Goal: Information Seeking & Learning: Learn about a topic

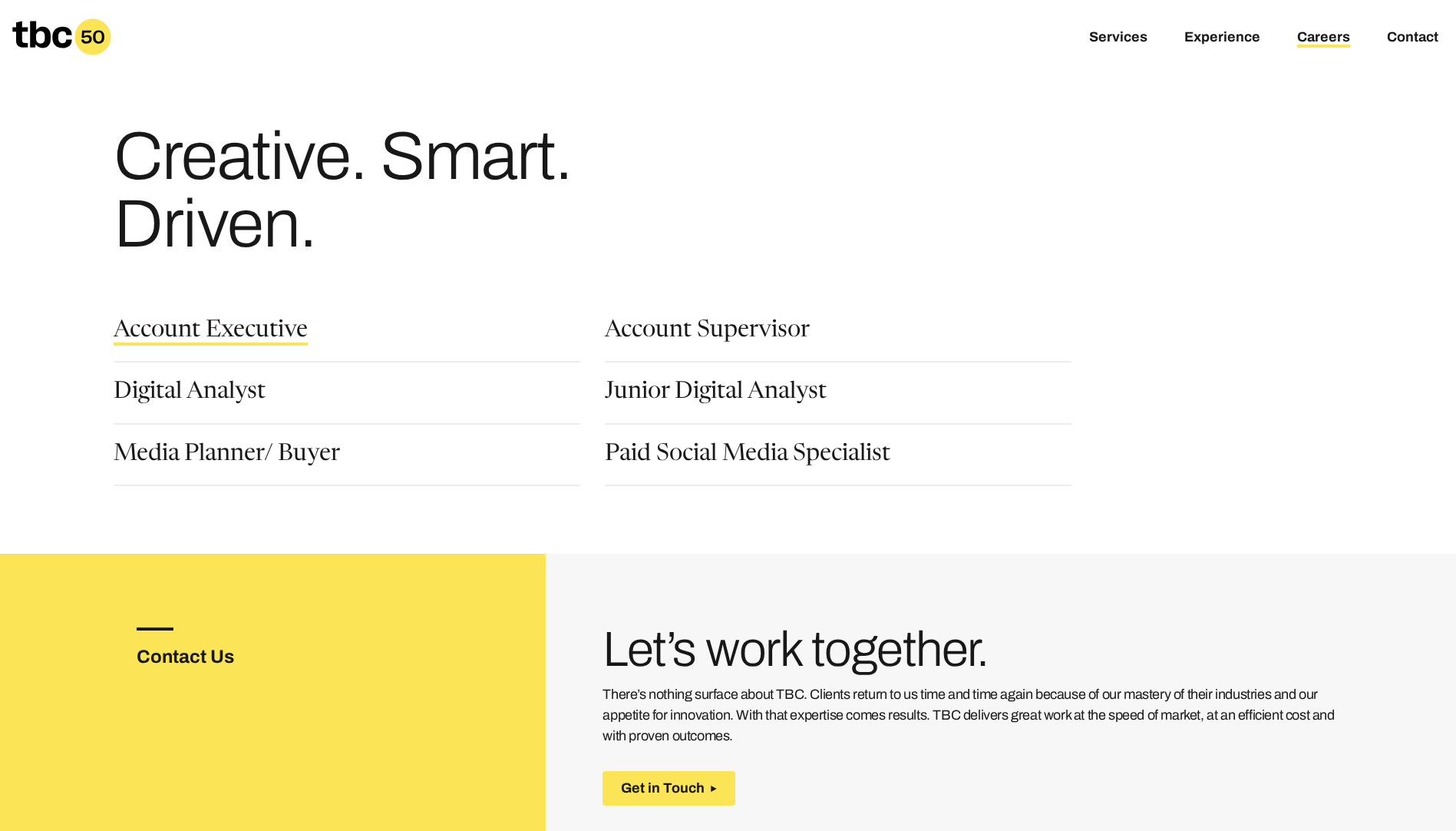
click at [250, 335] on link "Account Executive" at bounding box center [211, 332] width 194 height 26
click at [765, 459] on link "Paid Social Media Specialist" at bounding box center [748, 455] width 286 height 26
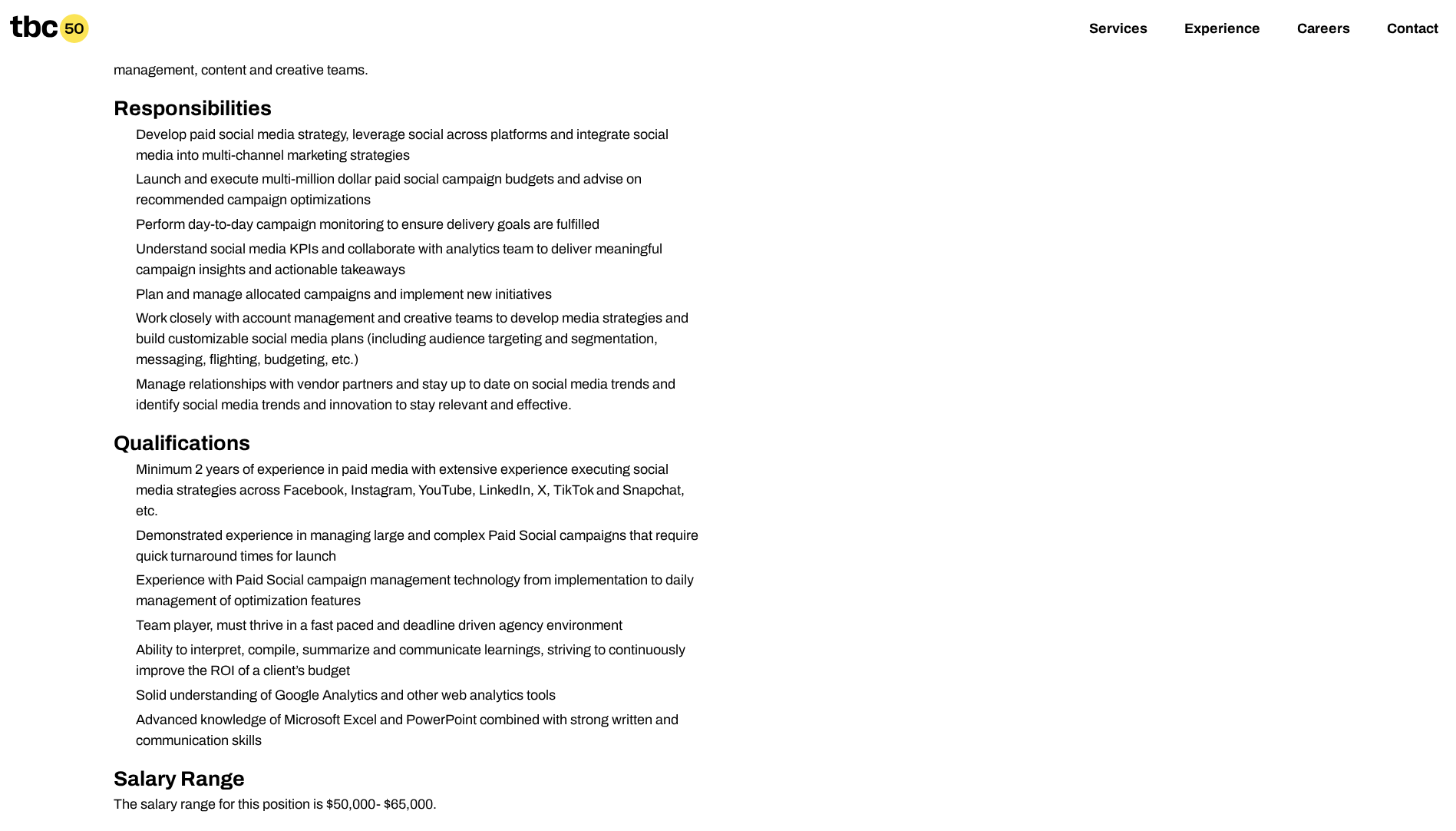
scroll to position [384, 0]
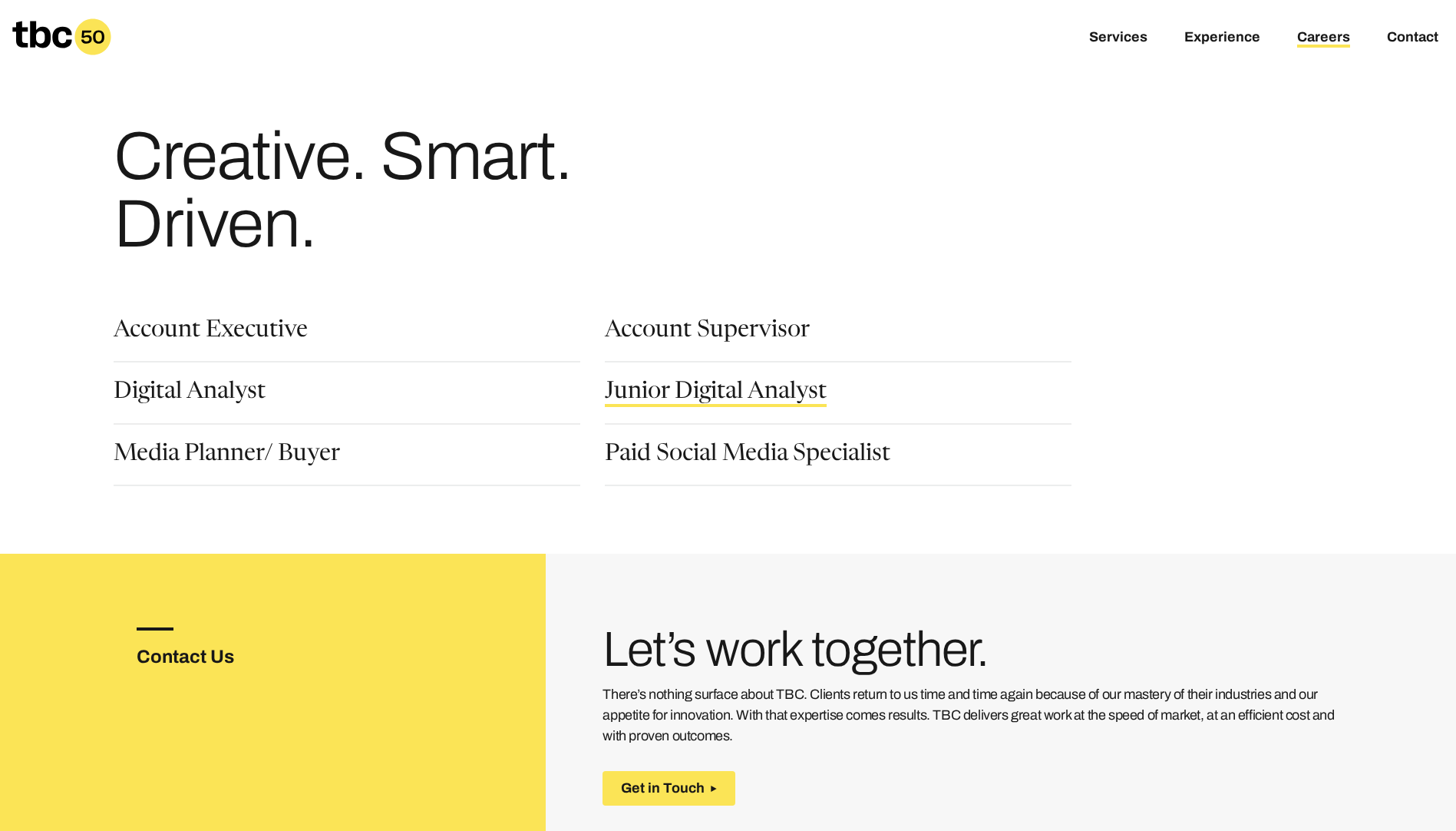
click at [664, 385] on link "Junior Digital Analyst" at bounding box center [716, 393] width 222 height 26
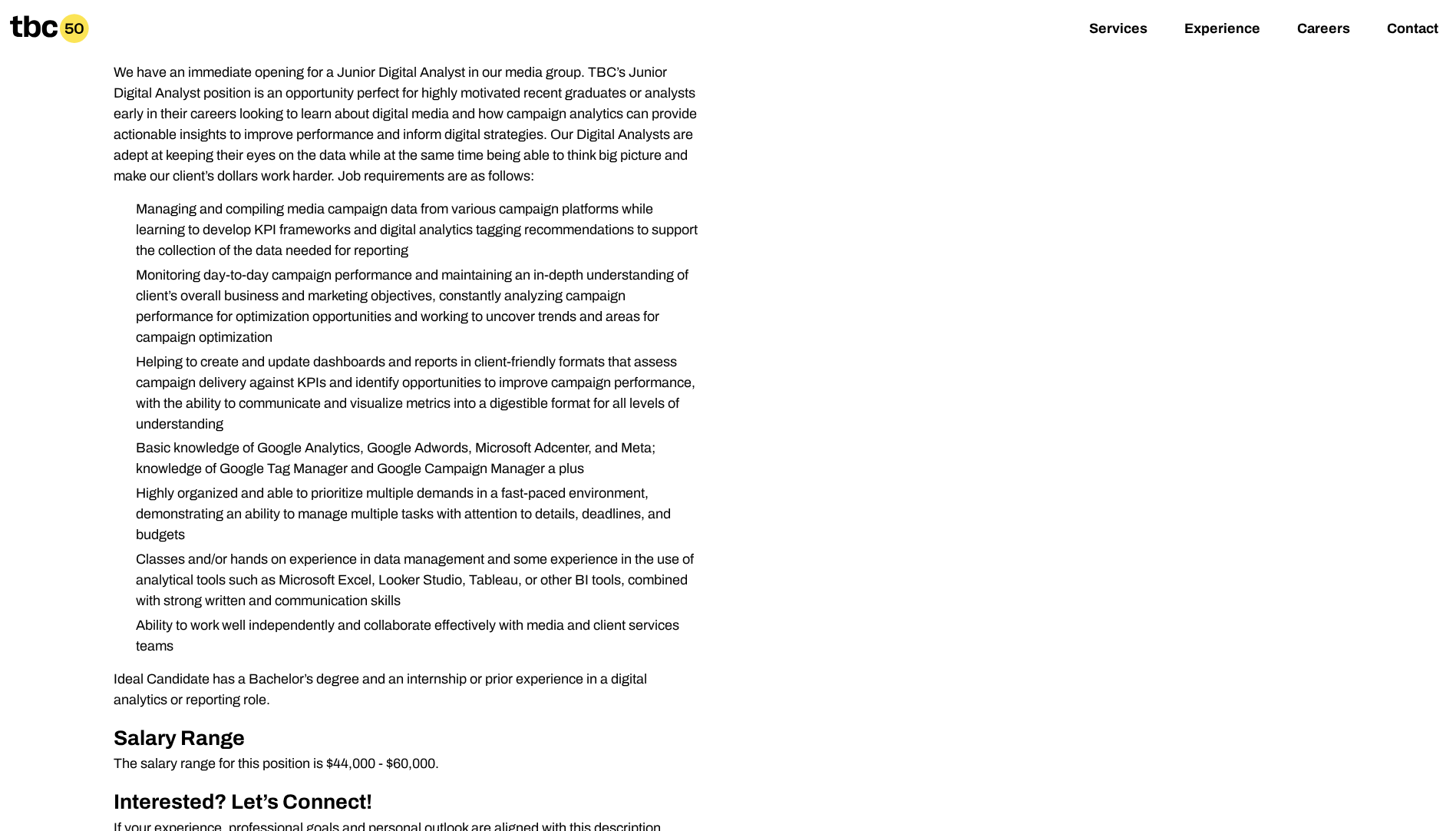
scroll to position [307, 0]
